Goal: Information Seeking & Learning: Understand process/instructions

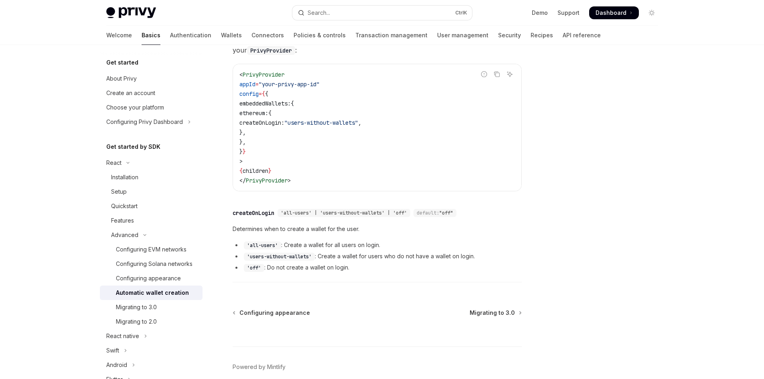
scroll to position [212, 0]
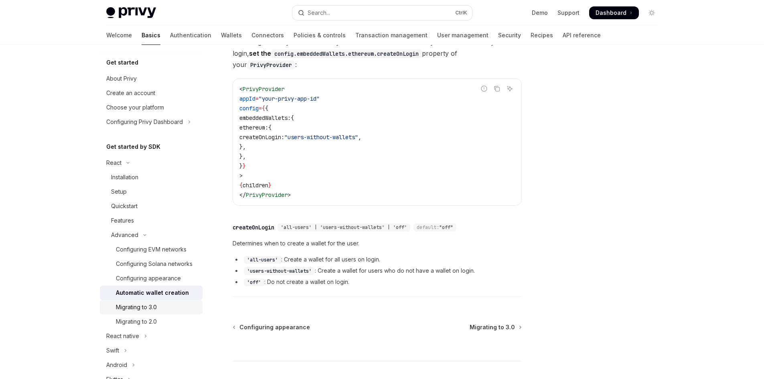
click at [148, 312] on div "Migrating to 3.0" at bounding box center [136, 308] width 41 height 10
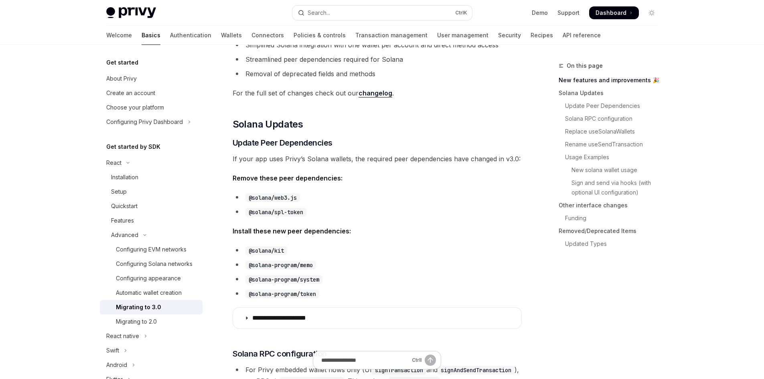
scroll to position [241, 0]
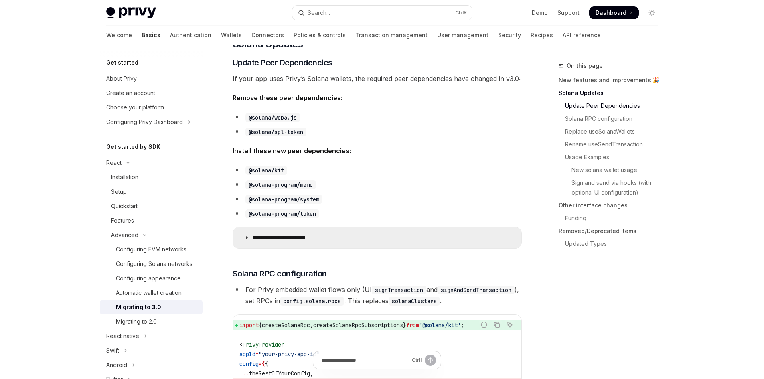
click at [374, 238] on summary "**********" at bounding box center [377, 238] width 288 height 21
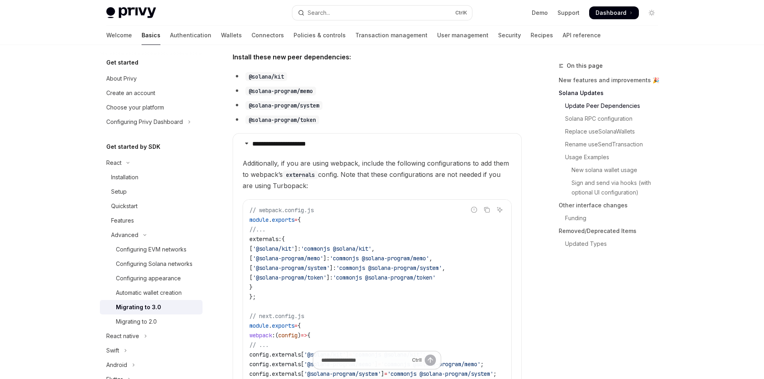
scroll to position [321, 0]
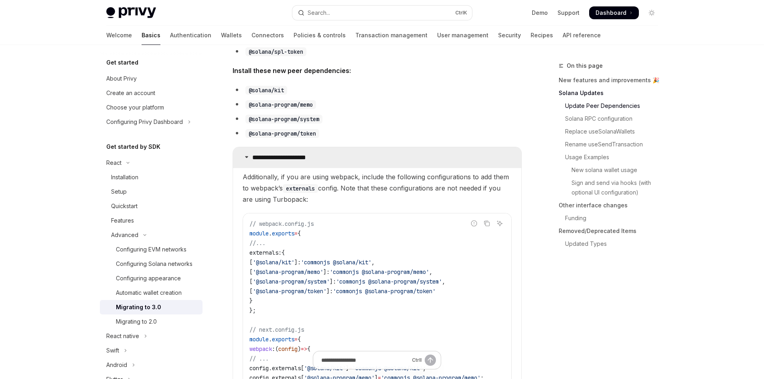
click at [384, 160] on summary "**********" at bounding box center [377, 157] width 288 height 21
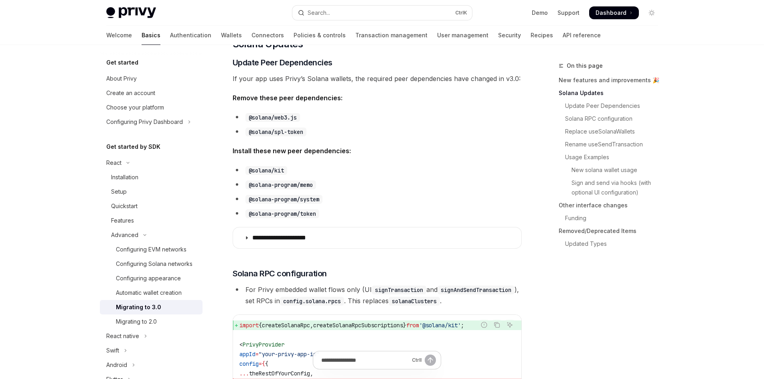
scroll to position [201, 0]
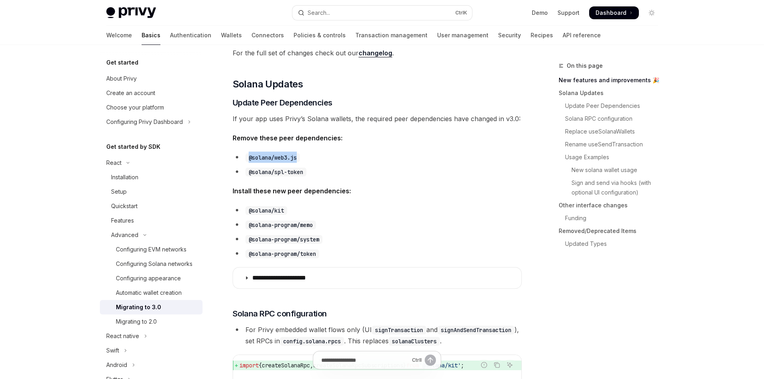
drag, startPoint x: 300, startPoint y: 158, endPoint x: 249, endPoint y: 158, distance: 51.0
click at [249, 158] on code "@solana/web3.js" at bounding box center [273, 157] width 55 height 9
copy code "@solana/web3.js"
drag, startPoint x: 305, startPoint y: 171, endPoint x: 249, endPoint y: 172, distance: 56.6
click at [249, 172] on code "@solana/spl-token" at bounding box center [276, 172] width 61 height 9
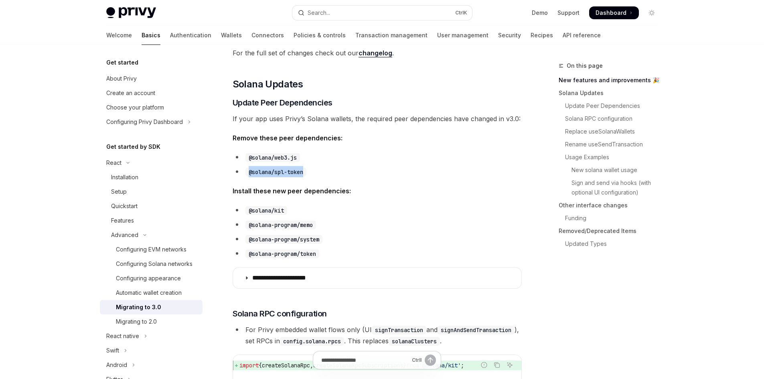
copy code "@solana/spl-token"
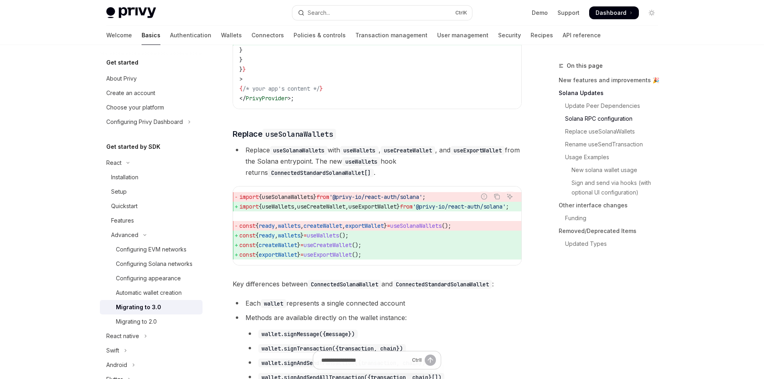
scroll to position [441, 0]
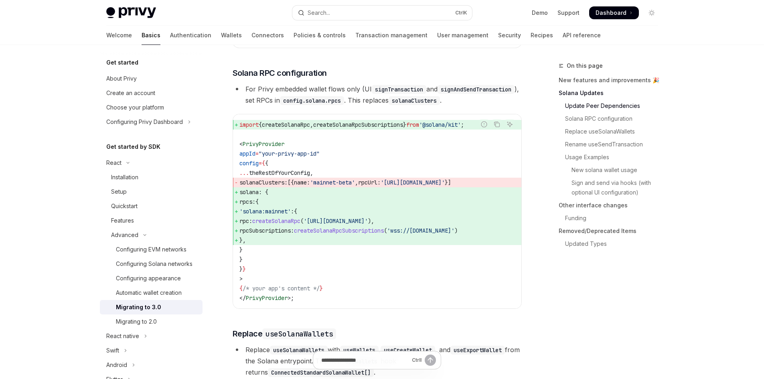
drag, startPoint x: 262, startPoint y: 267, endPoint x: 233, endPoint y: 203, distance: 70.0
click at [240, 203] on code "import { createSolanaRpc , createSolanaRpcSubscriptions } from '@solana/kit' ; …" at bounding box center [378, 211] width 276 height 183
copy code "solana : { rpcs: { 'solana:mainnet' : { rpc: createSolanaRpc ( '[URL][DOMAIN_NA…"
drag, startPoint x: 238, startPoint y: 135, endPoint x: 225, endPoint y: 132, distance: 13.1
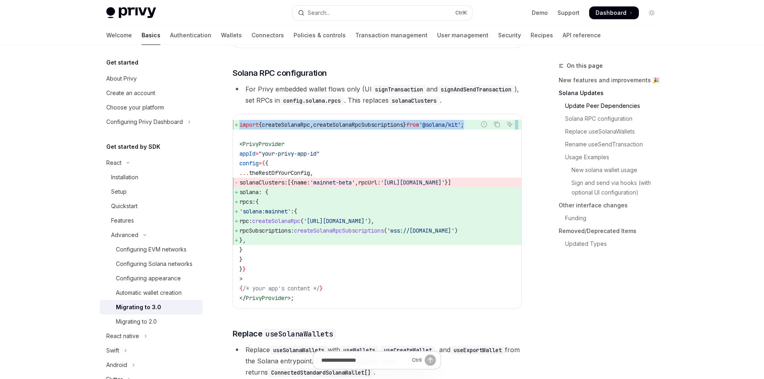
copy code "import { createSolanaRpc , createSolanaRpcSubscriptions } from '@solana/kit' ;"
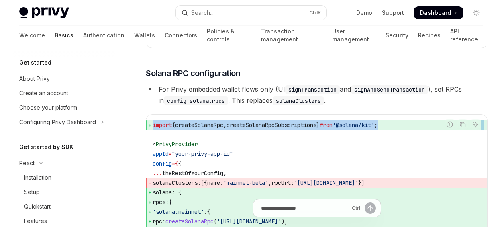
type textarea "*"
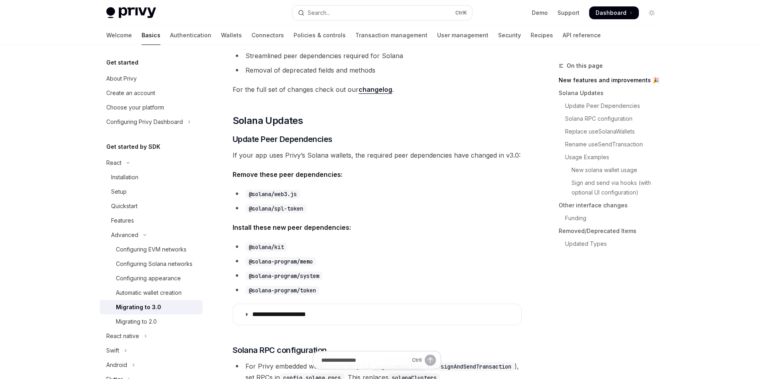
scroll to position [201, 0]
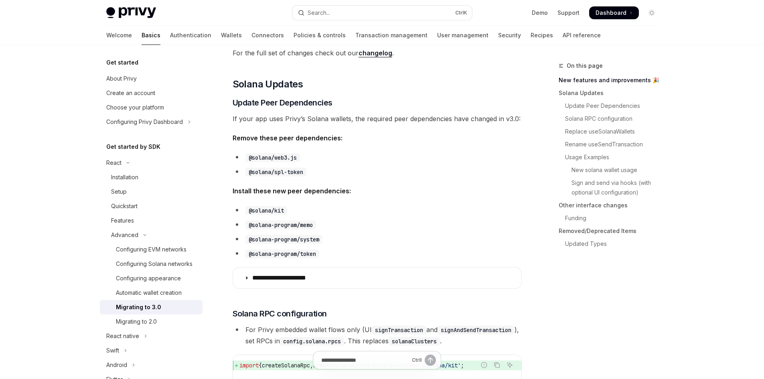
drag, startPoint x: 288, startPoint y: 214, endPoint x: 248, endPoint y: 216, distance: 39.8
click at [248, 216] on ul "@solana/kit @solana-program/memo @solana-program/system @solana-program/token" at bounding box center [377, 232] width 289 height 55
click at [248, 212] on code "@solana/kit" at bounding box center [267, 210] width 42 height 9
copy code "@solana/kit"
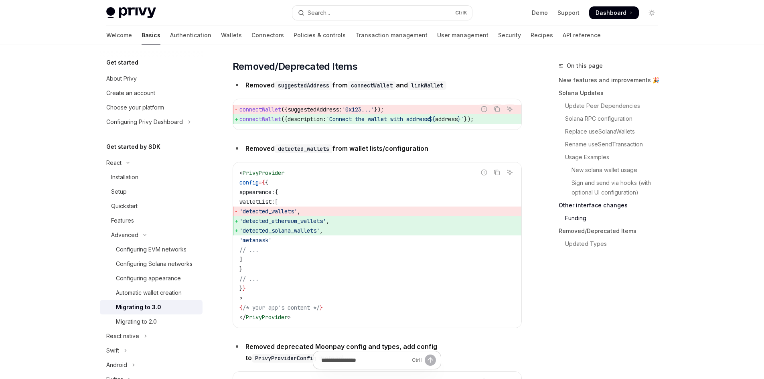
scroll to position [2624, 0]
